Goal: Transaction & Acquisition: Purchase product/service

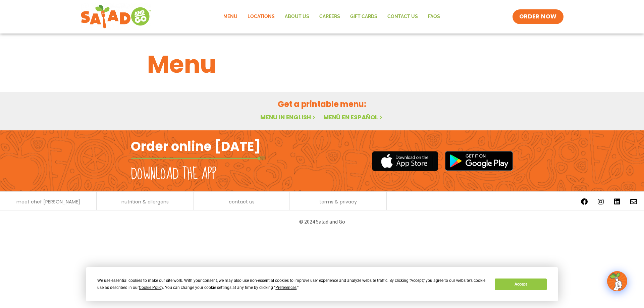
click at [265, 15] on link "Locations" at bounding box center [261, 16] width 37 height 15
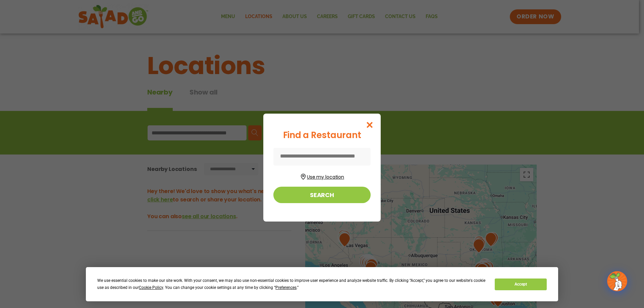
click at [325, 178] on button "Use my location" at bounding box center [321, 176] width 97 height 9
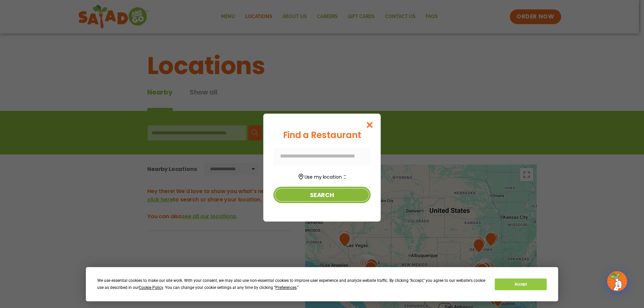
click at [318, 197] on button "Search" at bounding box center [321, 195] width 97 height 16
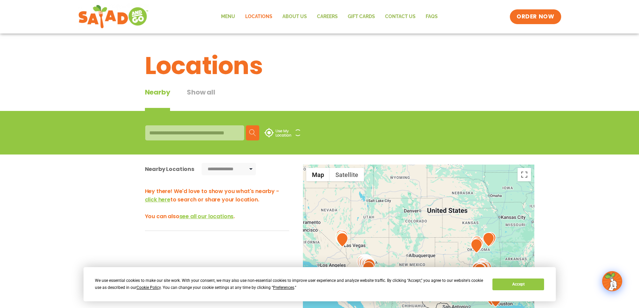
click at [183, 133] on div at bounding box center [194, 132] width 99 height 15
click at [518, 286] on button "Accept" at bounding box center [518, 285] width 52 height 12
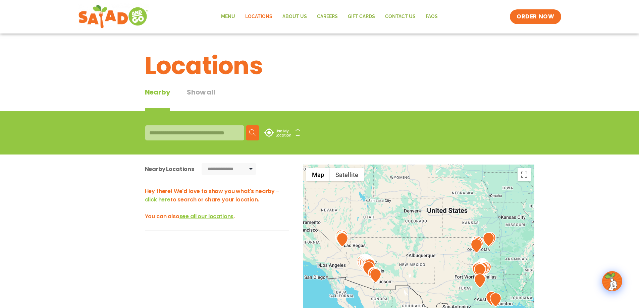
click at [174, 132] on div at bounding box center [194, 132] width 99 height 15
click at [205, 92] on button "Show all" at bounding box center [201, 99] width 28 height 24
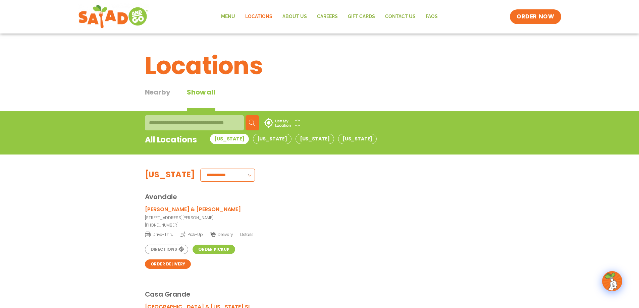
click at [221, 176] on select "**********" at bounding box center [227, 175] width 55 height 13
select select "*******"
click at [200, 169] on select "**********" at bounding box center [227, 175] width 55 height 13
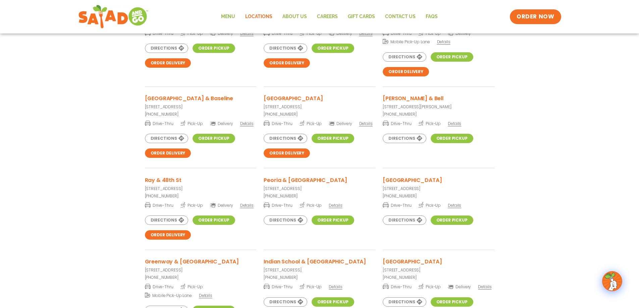
scroll to position [268, 0]
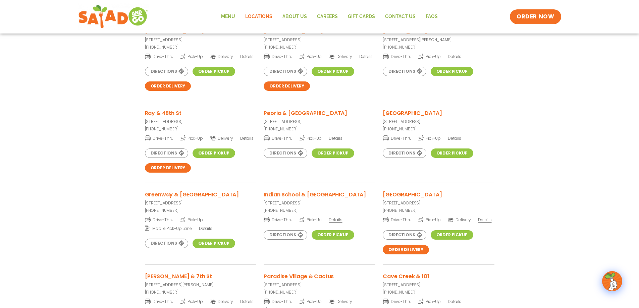
click at [184, 193] on h3 "Greenway & [GEOGRAPHIC_DATA]" at bounding box center [192, 195] width 94 height 8
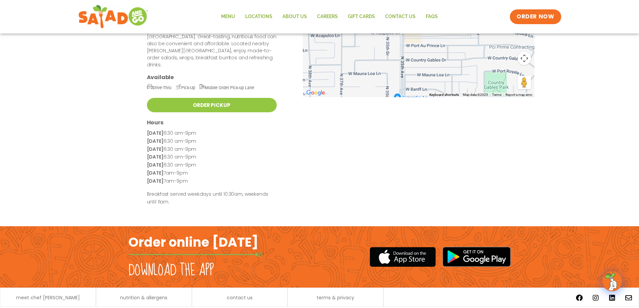
scroll to position [17, 0]
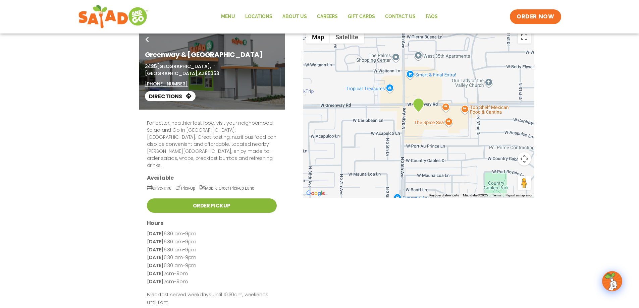
click at [205, 199] on link "Order Pickup" at bounding box center [212, 206] width 130 height 14
click at [214, 199] on link "Order Pickup" at bounding box center [212, 206] width 130 height 14
click at [215, 199] on link "Order Pickup" at bounding box center [212, 206] width 130 height 14
